Goal: Task Accomplishment & Management: Complete application form

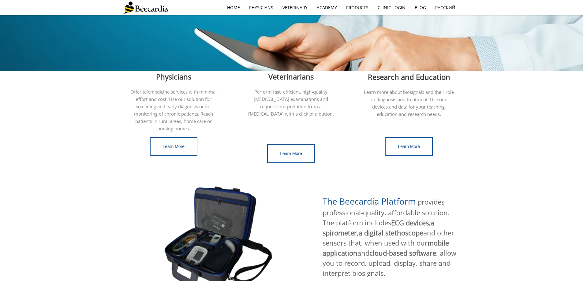
scroll to position [153, 0]
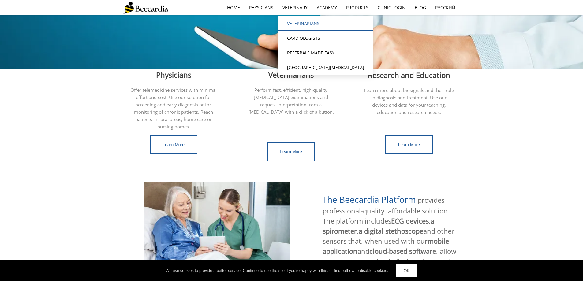
click at [303, 26] on link "Veterinarians" at bounding box center [326, 23] width 96 height 15
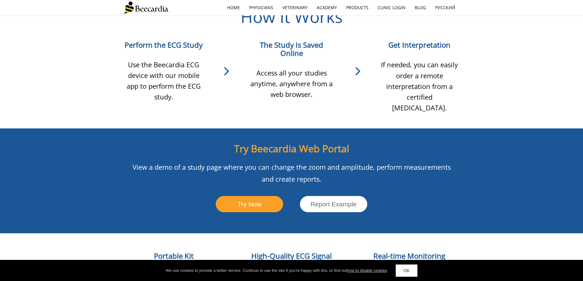
scroll to position [579, 0]
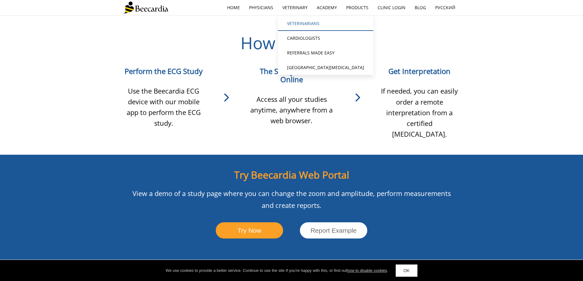
click at [299, 24] on link "Veterinarians" at bounding box center [326, 23] width 96 height 15
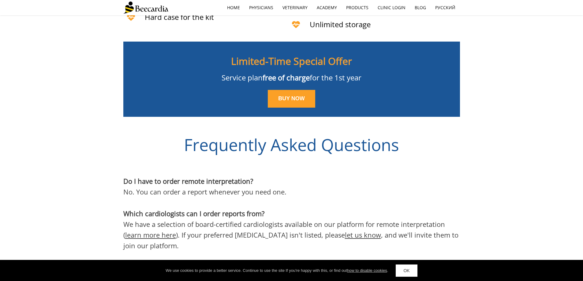
scroll to position [1654, 0]
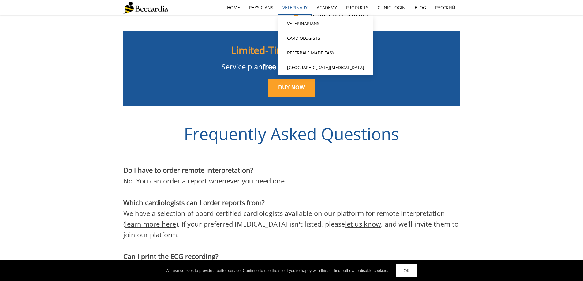
click at [286, 3] on link "Veterinary" at bounding box center [295, 8] width 34 height 14
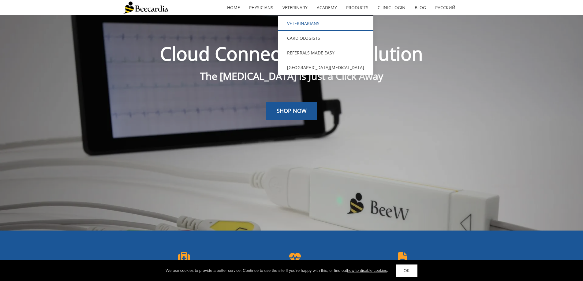
click at [302, 25] on link "Veterinarians" at bounding box center [326, 23] width 96 height 15
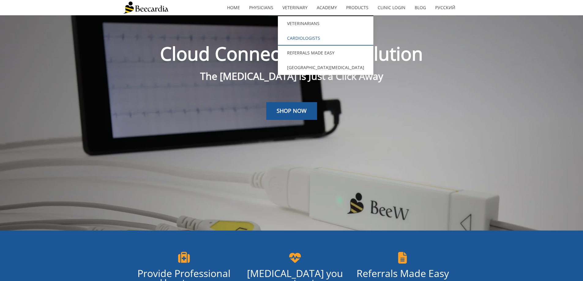
click at [303, 39] on link "Cardiologists" at bounding box center [326, 38] width 96 height 15
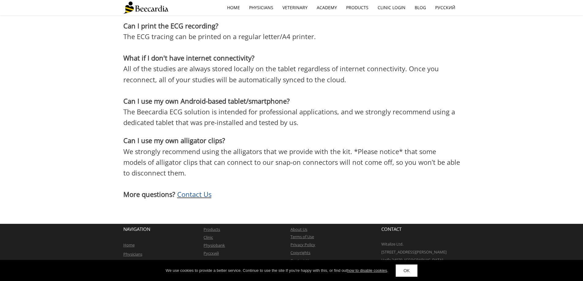
scroll to position [1708, 0]
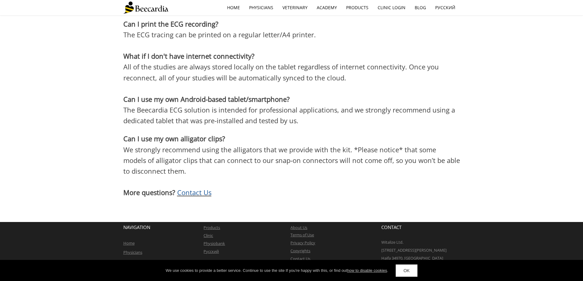
click at [295, 256] on link "Contact Us" at bounding box center [301, 259] width 20 height 6
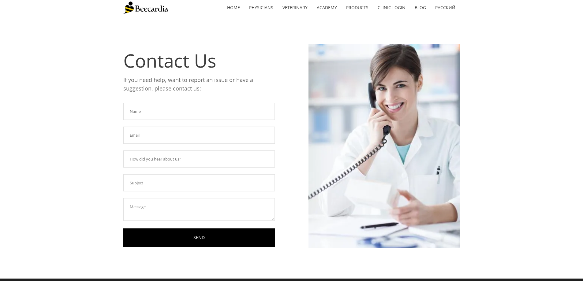
click at [152, 110] on input "text" at bounding box center [199, 111] width 152 height 17
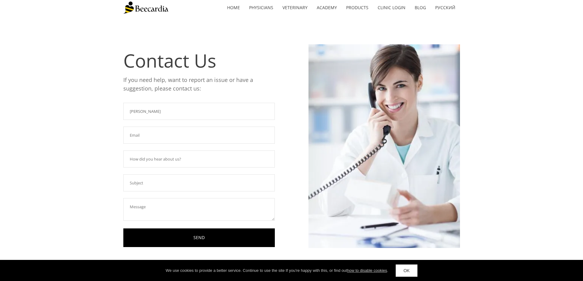
type input "[PERSON_NAME]"
type input "[EMAIL_ADDRESS][PERSON_NAME][DOMAIN_NAME]"
type input "CVCA"
type input "Opening a new account"
type textarea "I"
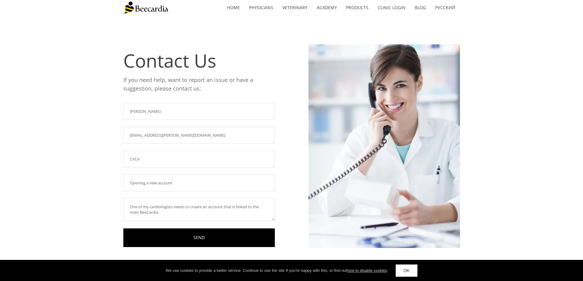
drag, startPoint x: 159, startPoint y: 213, endPoint x: 131, endPoint y: 214, distance: 28.5
click at [131, 214] on textarea "One of my cardiologists needs to create an account that is linked to the main B…" at bounding box center [199, 209] width 152 height 23
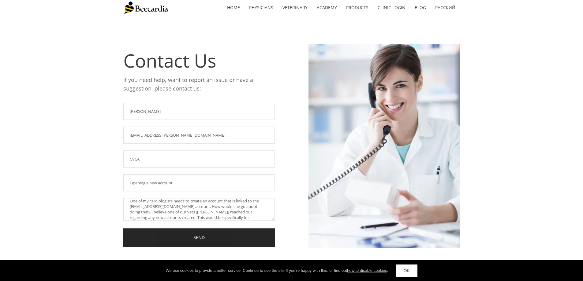
type textarea "One of my cardiologists needs to create an account that is linked to the [EMAIL…"
click at [196, 235] on link "SEND" at bounding box center [199, 238] width 152 height 19
